Goal: Task Accomplishment & Management: Use online tool/utility

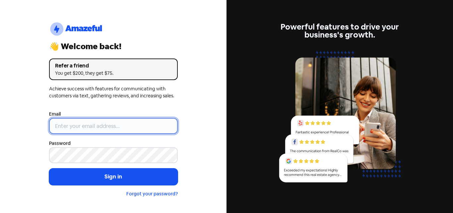
click at [90, 125] on input "email" at bounding box center [113, 126] width 129 height 16
type input "[EMAIL_ADDRESS][DOMAIN_NAME]"
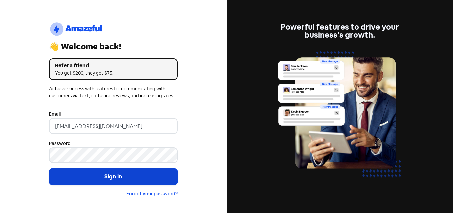
click at [107, 172] on button "Sign in" at bounding box center [113, 176] width 129 height 17
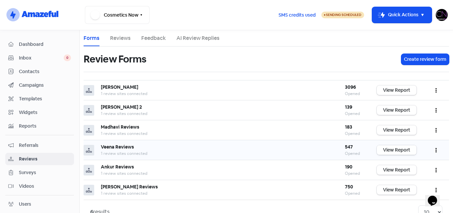
click at [399, 149] on link "View Report" at bounding box center [397, 150] width 40 height 10
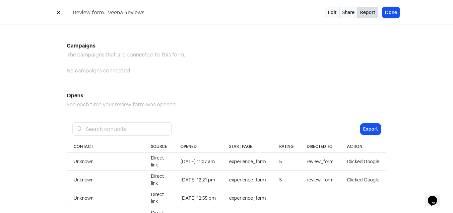
scroll to position [597, 0]
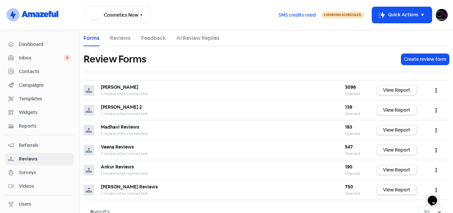
click at [445, 17] on img at bounding box center [442, 15] width 12 height 12
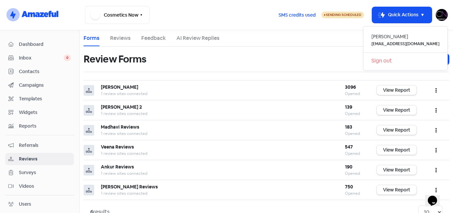
click at [398, 63] on link "Sign out" at bounding box center [405, 60] width 84 height 11
